Goal: Transaction & Acquisition: Download file/media

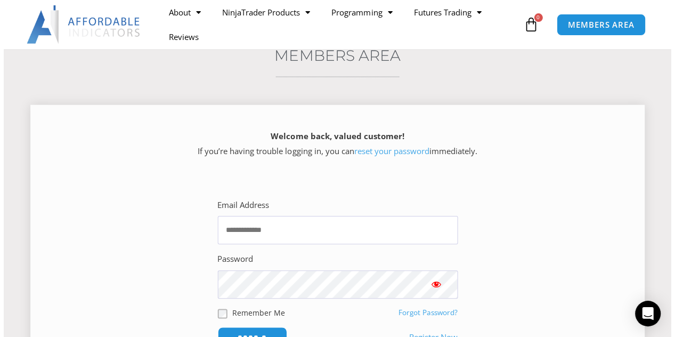
scroll to position [160, 0]
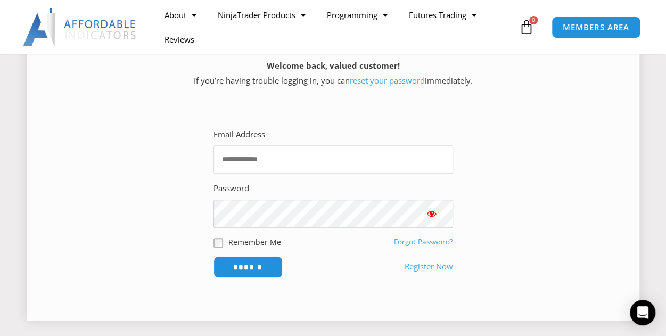
click at [339, 163] on input "Email Address" at bounding box center [334, 159] width 240 height 28
type input "**********"
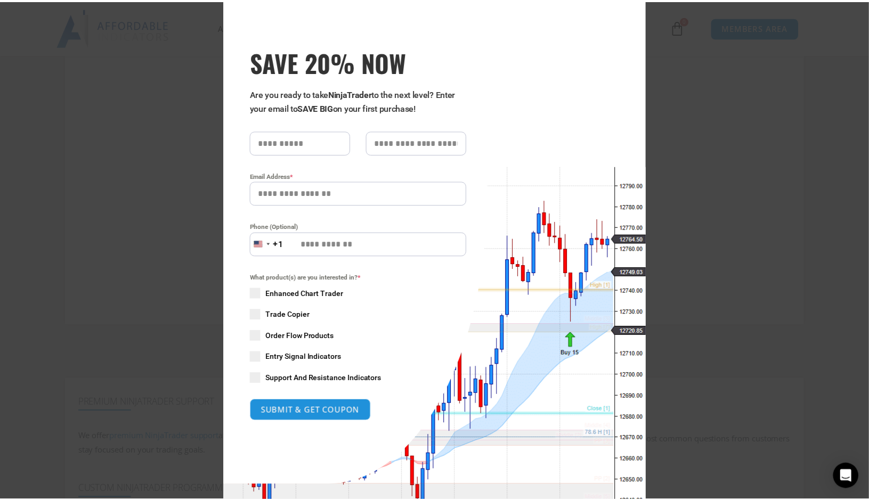
scroll to position [0, 0]
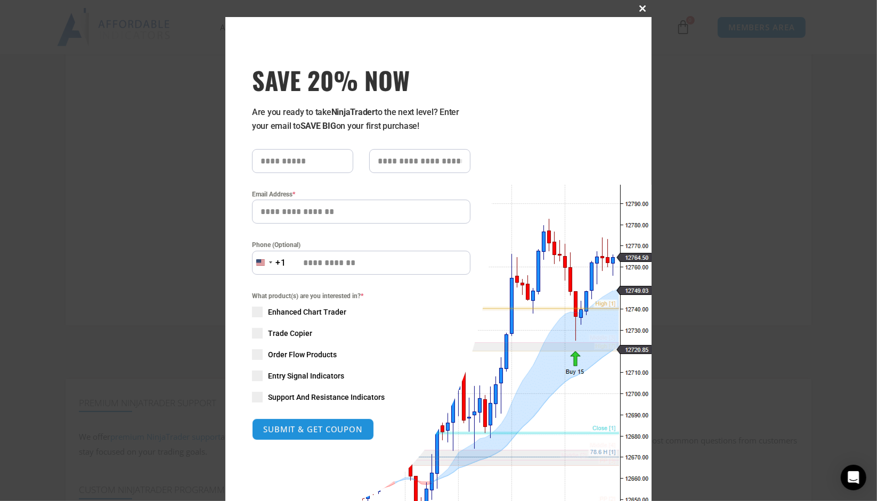
click at [638, 10] on span at bounding box center [642, 8] width 17 height 6
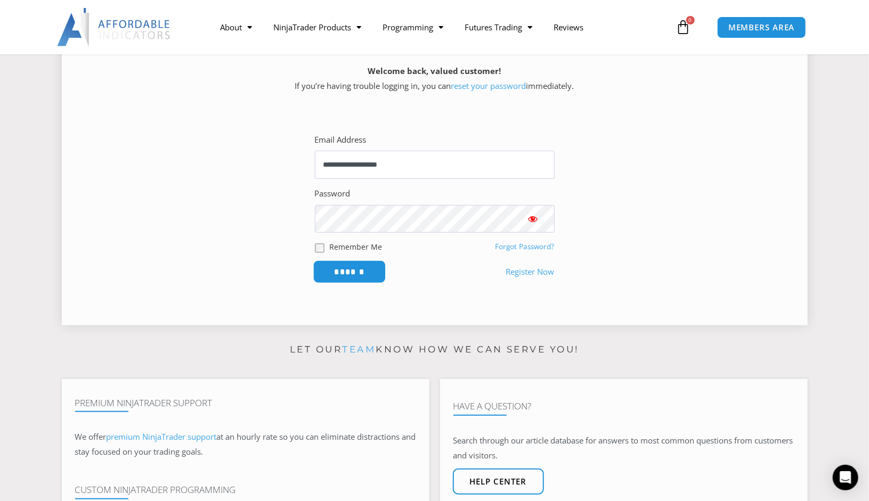
click at [360, 275] on input "******" at bounding box center [349, 271] width 73 height 23
click at [350, 272] on input "******" at bounding box center [349, 271] width 73 height 23
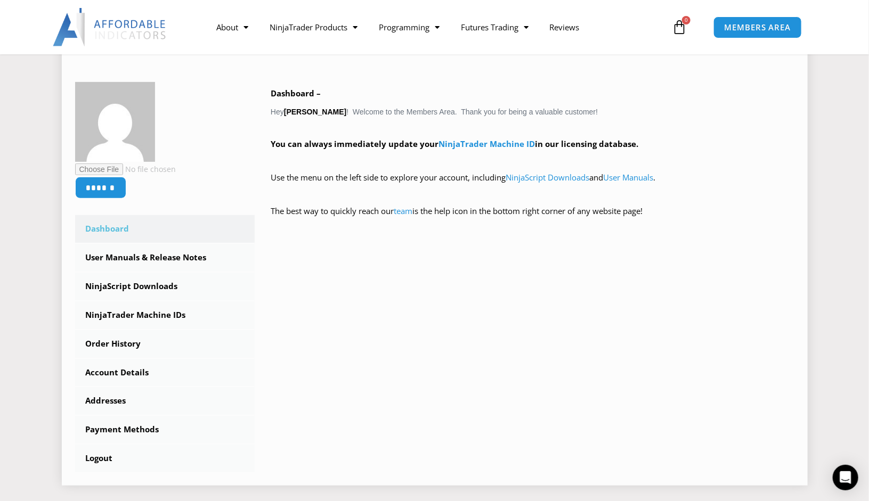
scroll to position [160, 0]
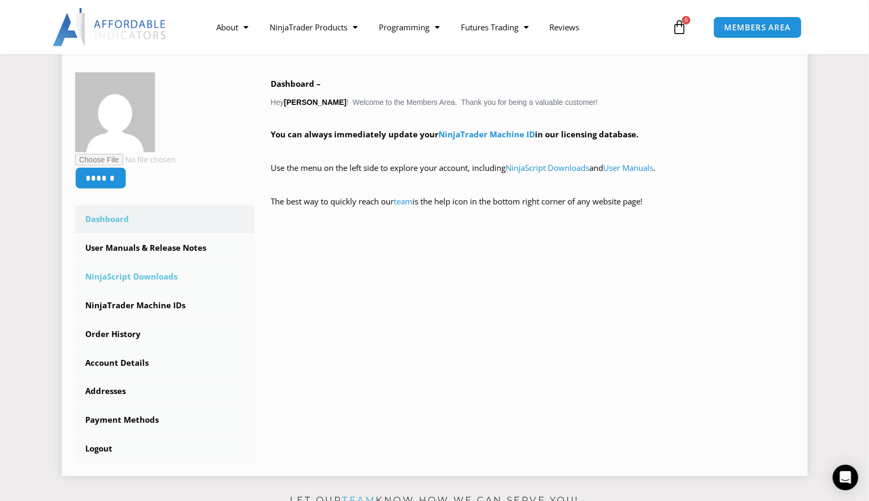
click at [165, 274] on link "NinjaScript Downloads" at bounding box center [165, 277] width 180 height 28
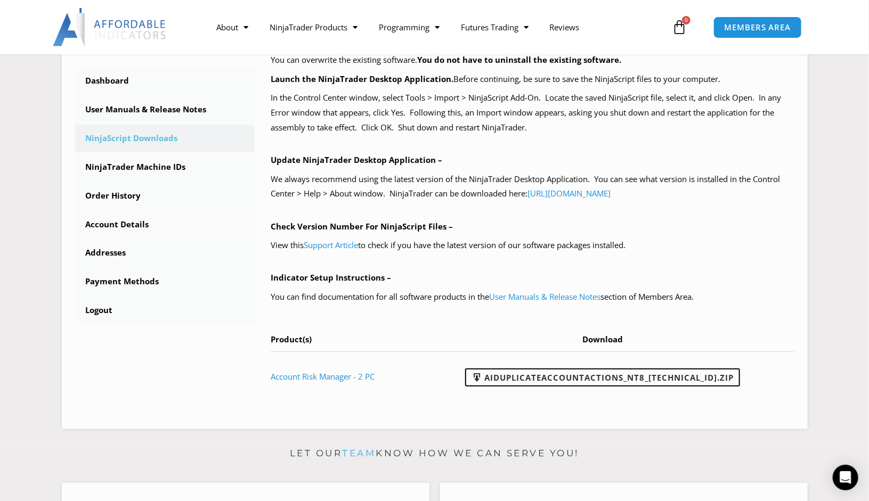
scroll to position [373, 0]
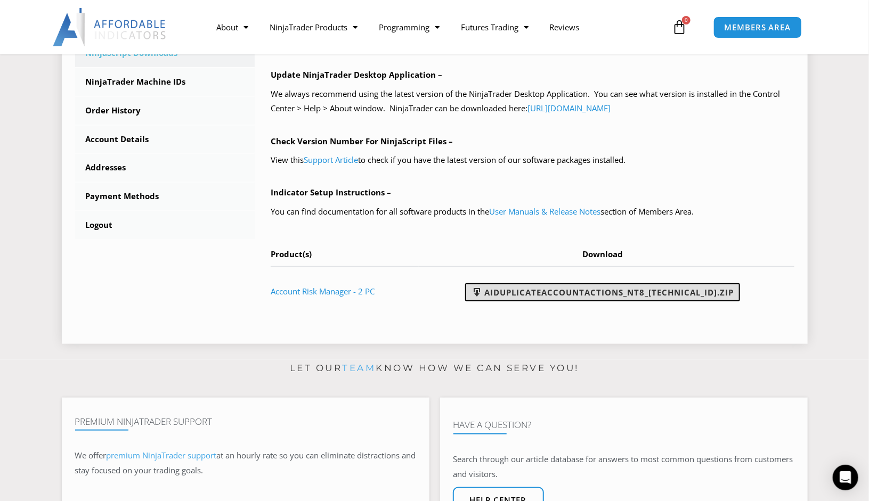
click at [538, 293] on link "AIDuplicateAccountActions_NT8_25.2.5.1.zip" at bounding box center [602, 292] width 275 height 18
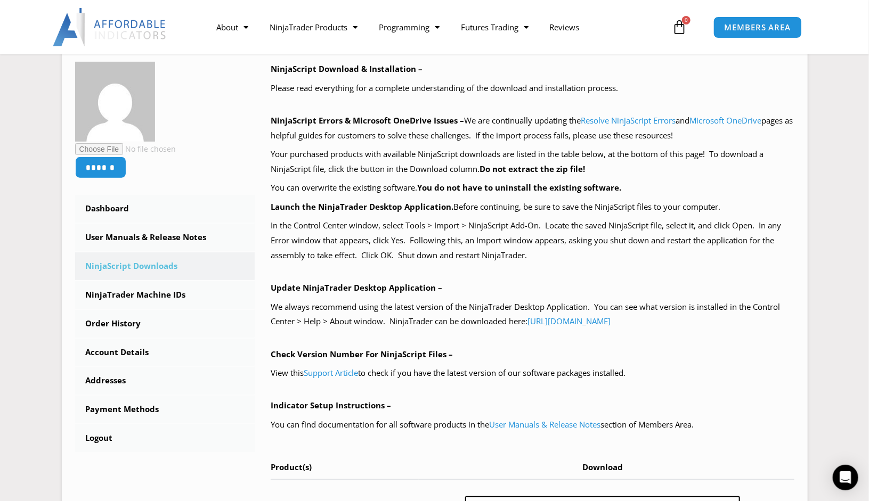
scroll to position [0, 0]
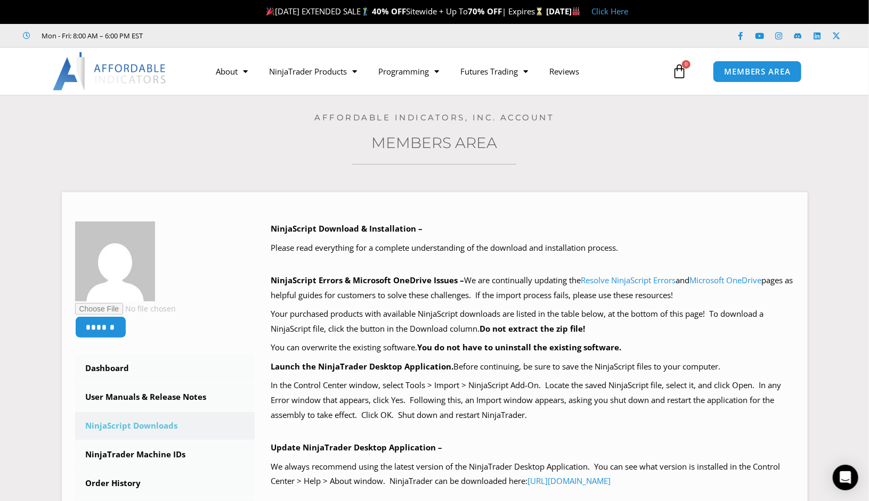
click at [134, 130] on div "Home / Members Area / Downloads Affordable Indicators, Inc. Account Members Are…" at bounding box center [434, 410] width 815 height 630
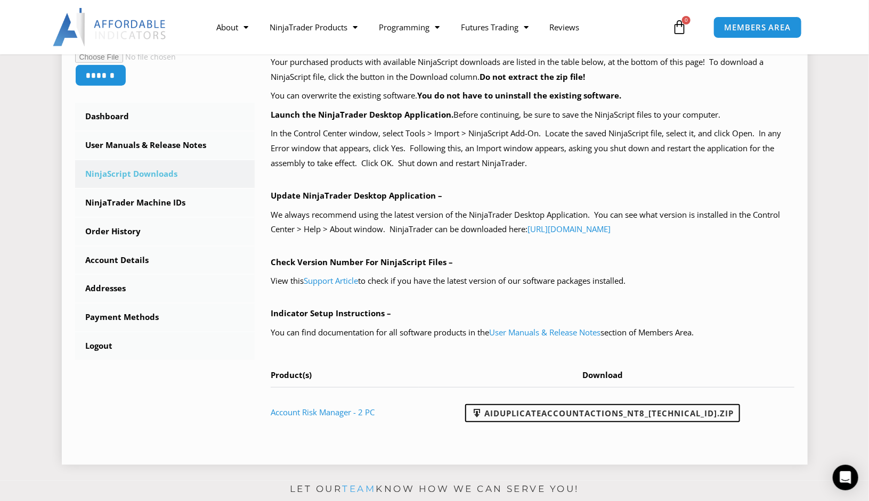
scroll to position [266, 0]
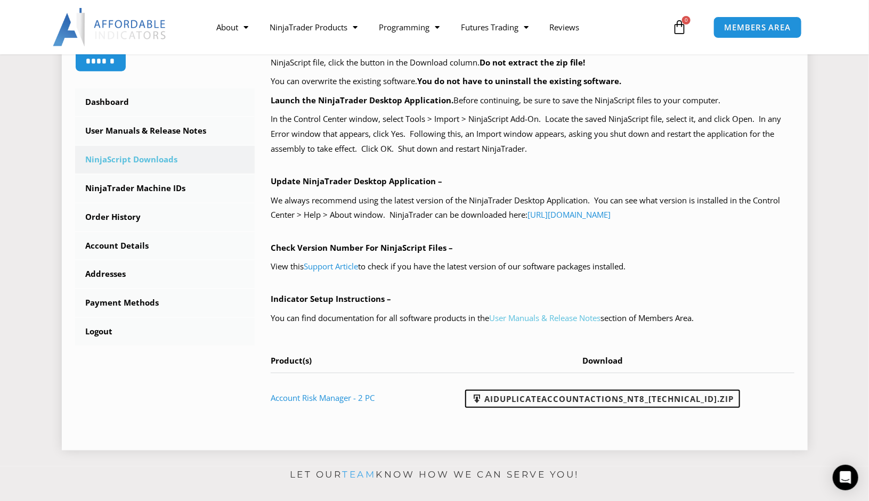
click at [521, 319] on link "User Manuals & Release Notes" at bounding box center [544, 318] width 111 height 11
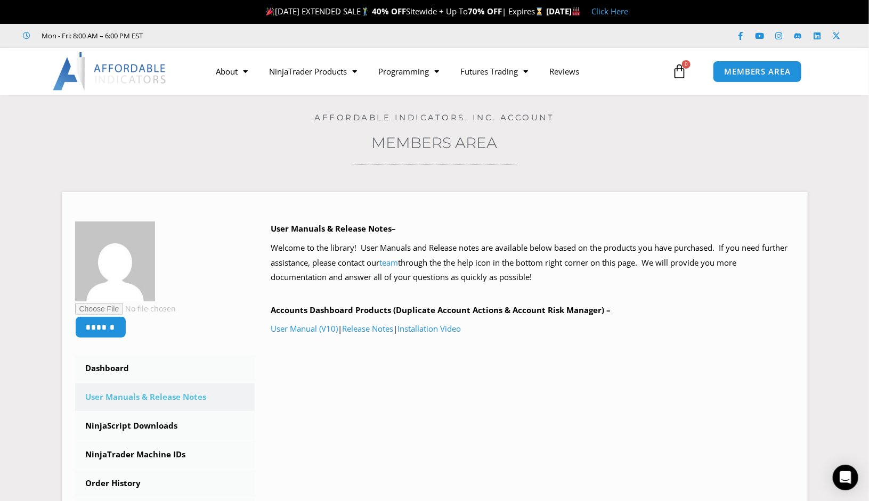
scroll to position [53, 0]
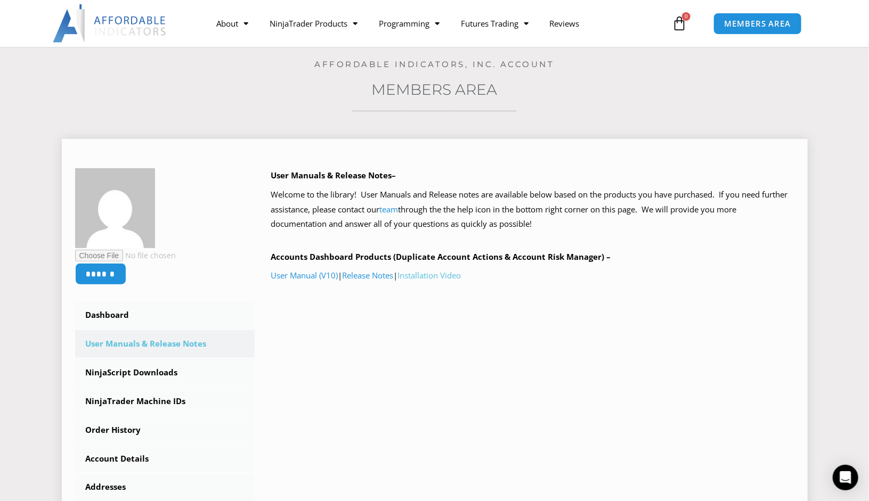
click at [437, 276] on link "Installation Video" at bounding box center [428, 275] width 63 height 11
